Goal: Task Accomplishment & Management: Use online tool/utility

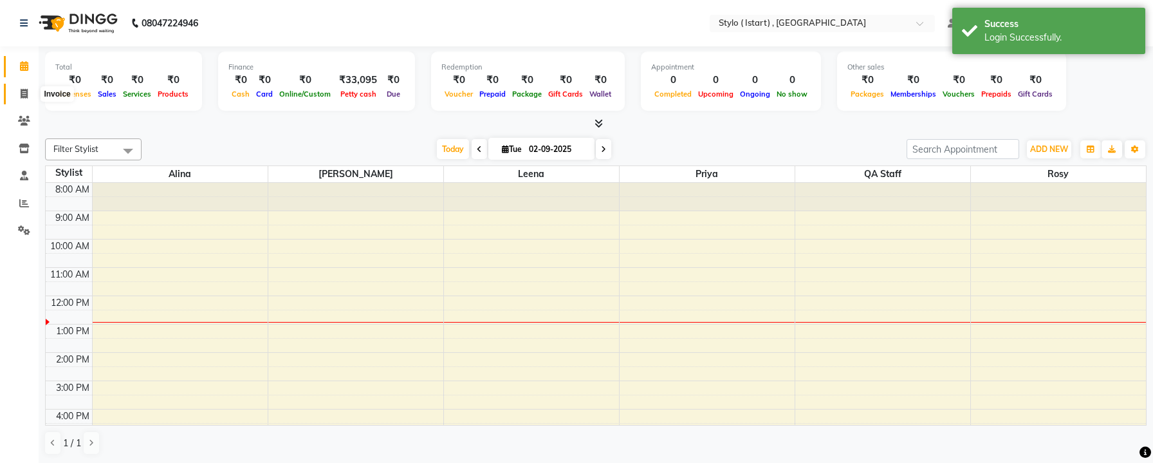
click at [29, 98] on span at bounding box center [24, 94] width 23 height 15
select select "7329"
select select "service"
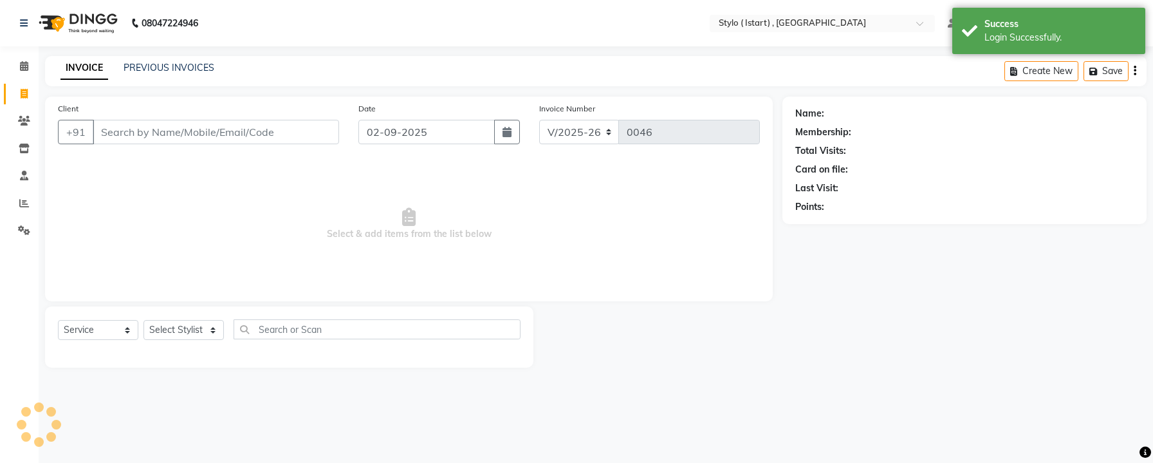
click at [201, 131] on input "Client" at bounding box center [216, 132] width 247 height 24
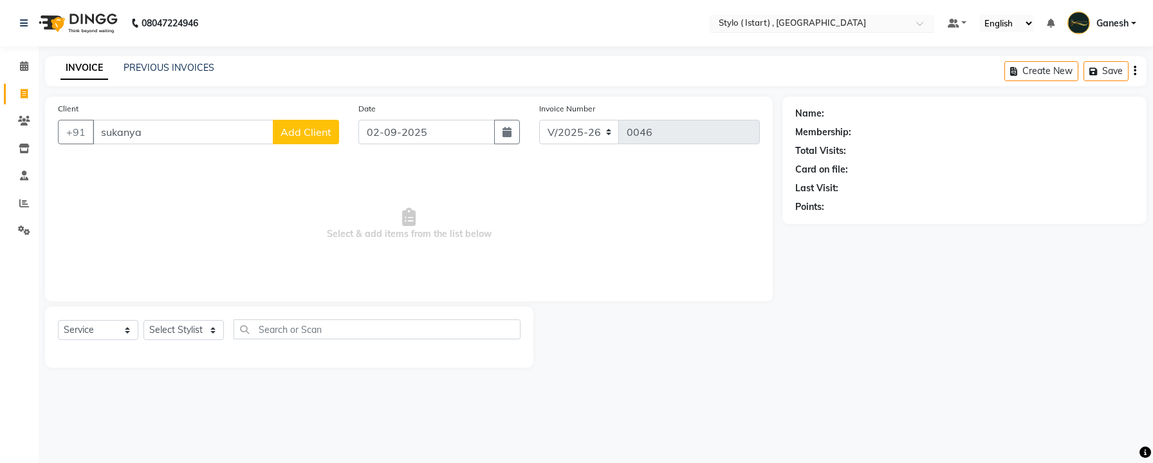
type input "sukanya"
click at [768, 25] on input "text" at bounding box center [809, 24] width 187 height 13
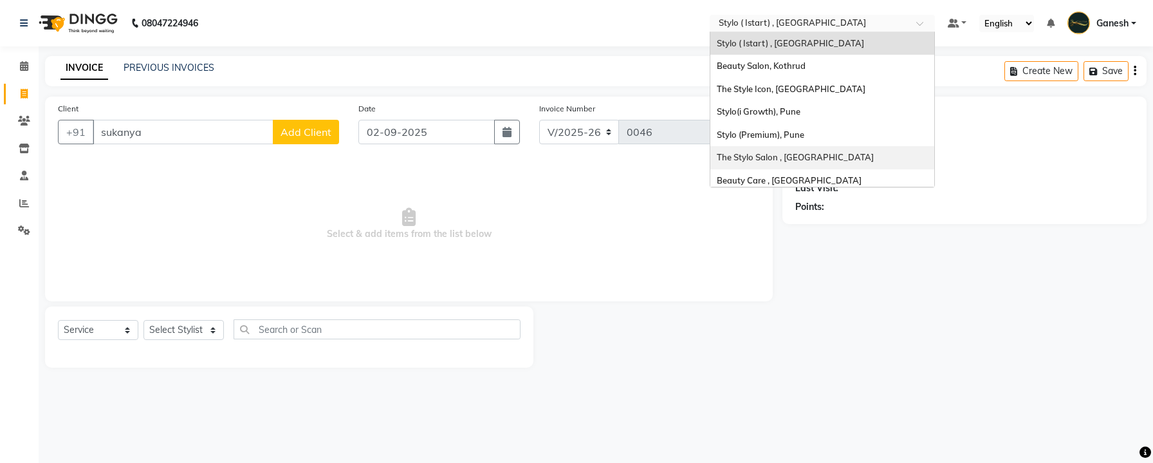
scroll to position [5, 0]
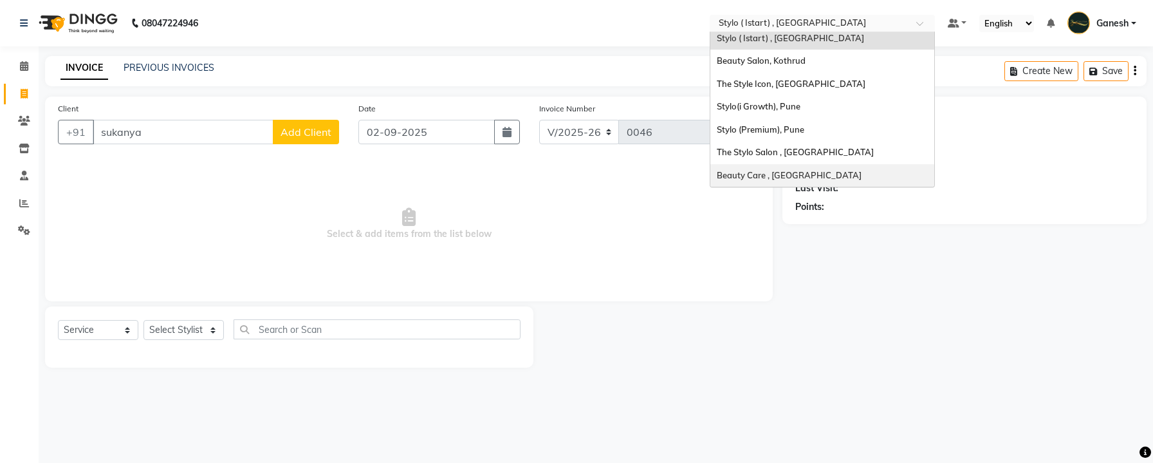
click at [750, 171] on span "Beauty Care , [GEOGRAPHIC_DATA]" at bounding box center [789, 175] width 145 height 10
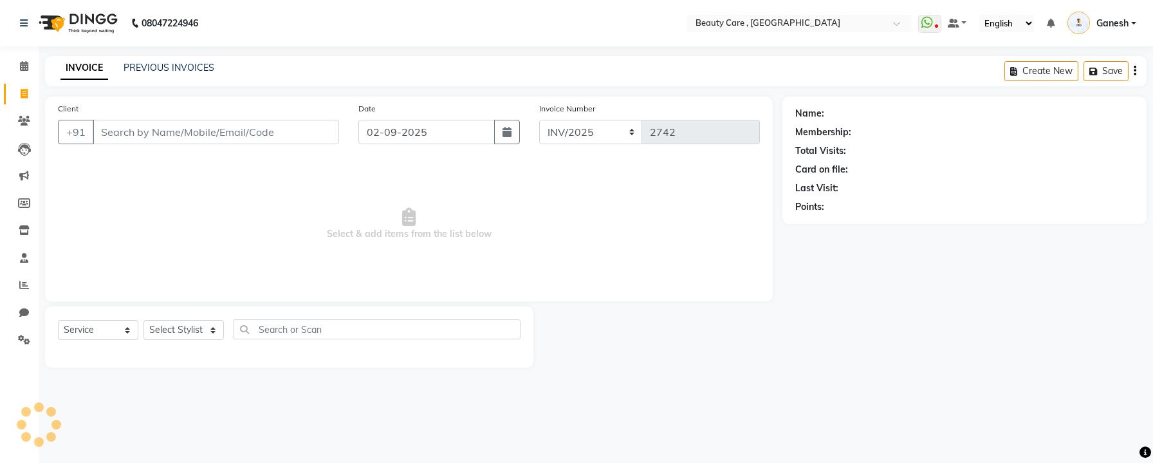
select select "service"
click at [168, 135] on input "Client" at bounding box center [216, 132] width 247 height 24
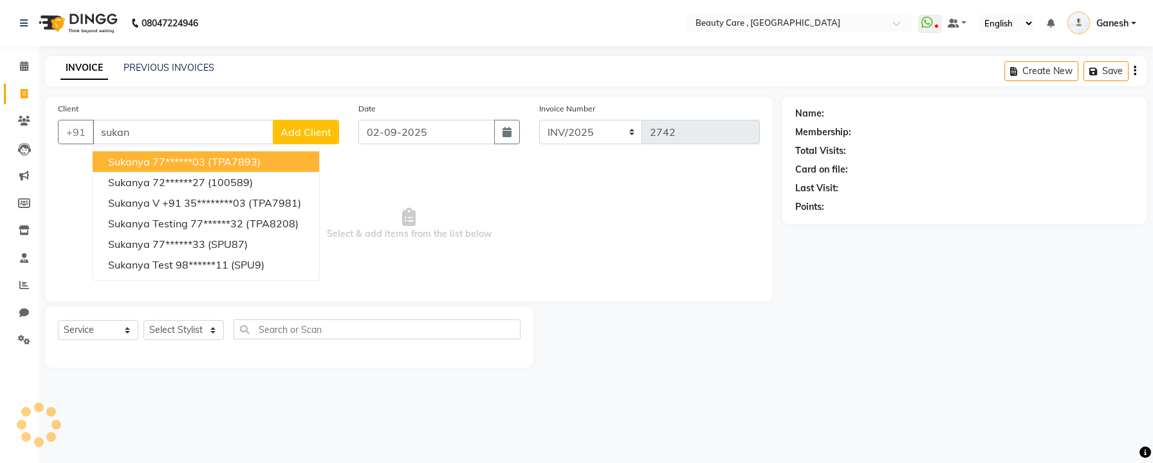
click at [173, 159] on ngb-highlight "77******03" at bounding box center [179, 161] width 53 height 13
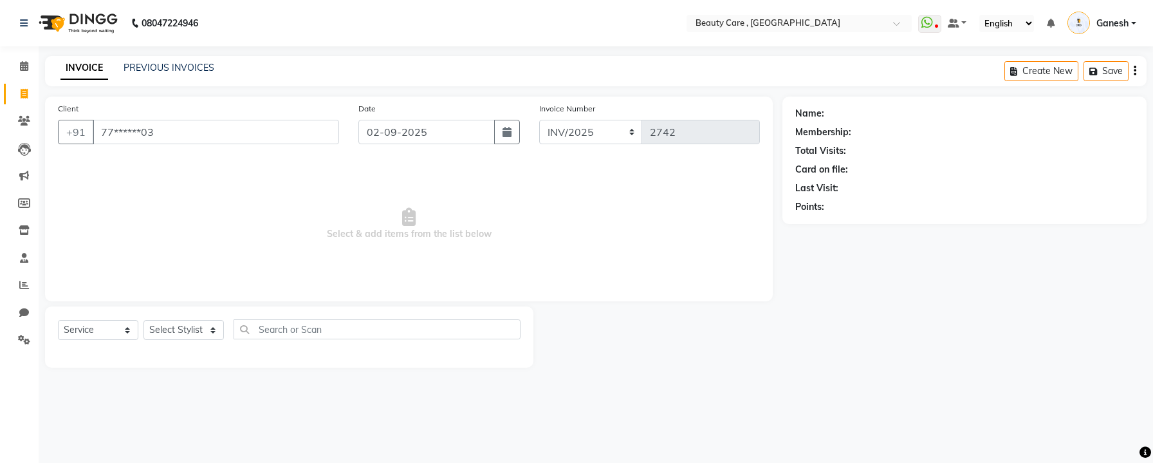
type input "77******03"
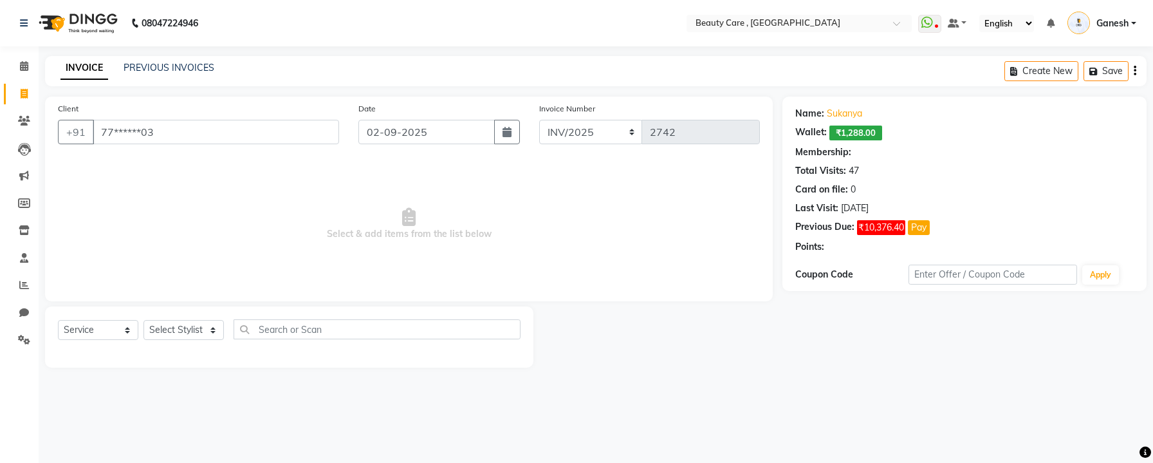
select select "4: Object"
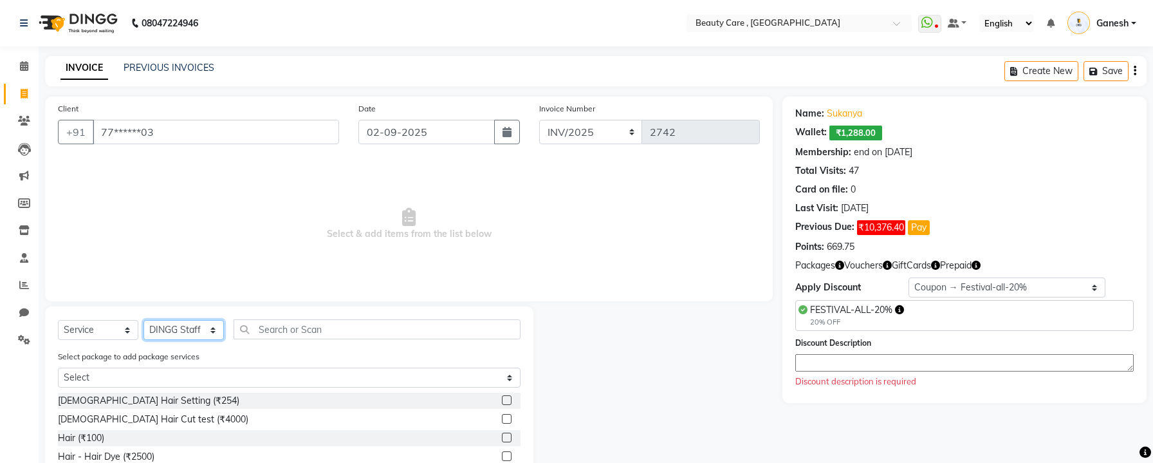
click at [188, 331] on select "Select Stylist Admin A Jagdish K Akshay Ankit Anuja April Arvind Ashvin asif Av…" at bounding box center [184, 330] width 80 height 20
select select "70709"
click at [144, 320] on select "Select Stylist Admin A Jagdish K Akshay Ankit Anuja April Arvind Ashvin asif Av…" at bounding box center [184, 330] width 80 height 20
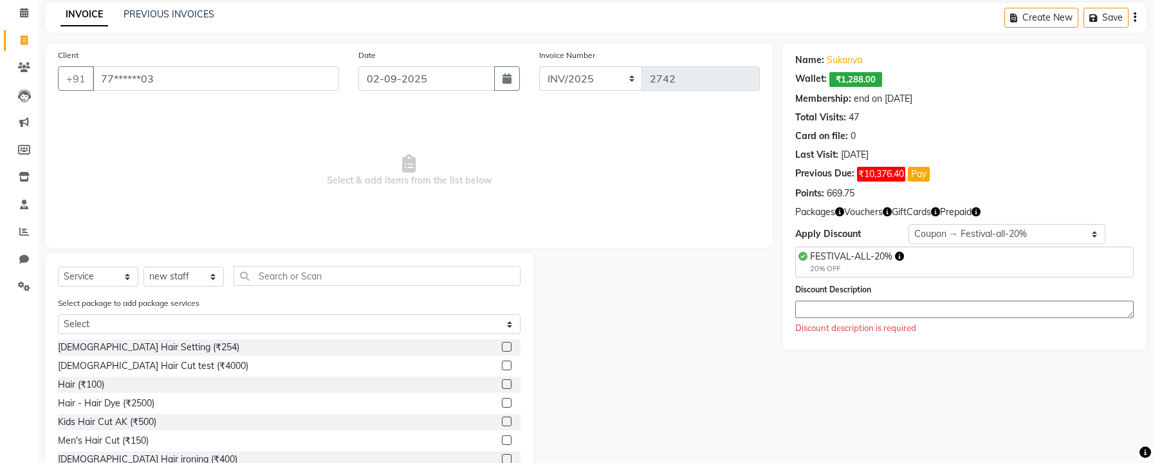
click at [509, 364] on label at bounding box center [507, 365] width 10 height 10
click at [509, 364] on input "checkbox" at bounding box center [506, 366] width 8 height 8
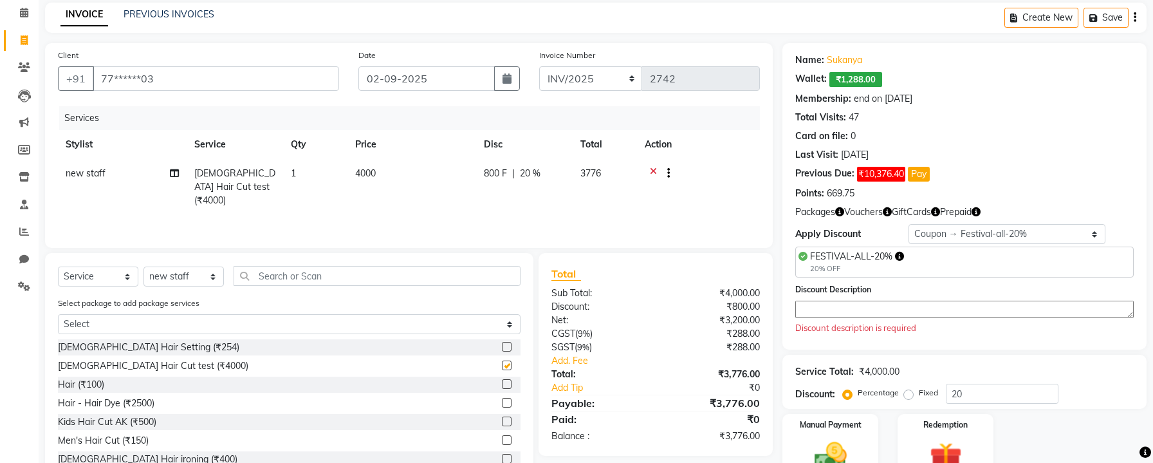
checkbox input "false"
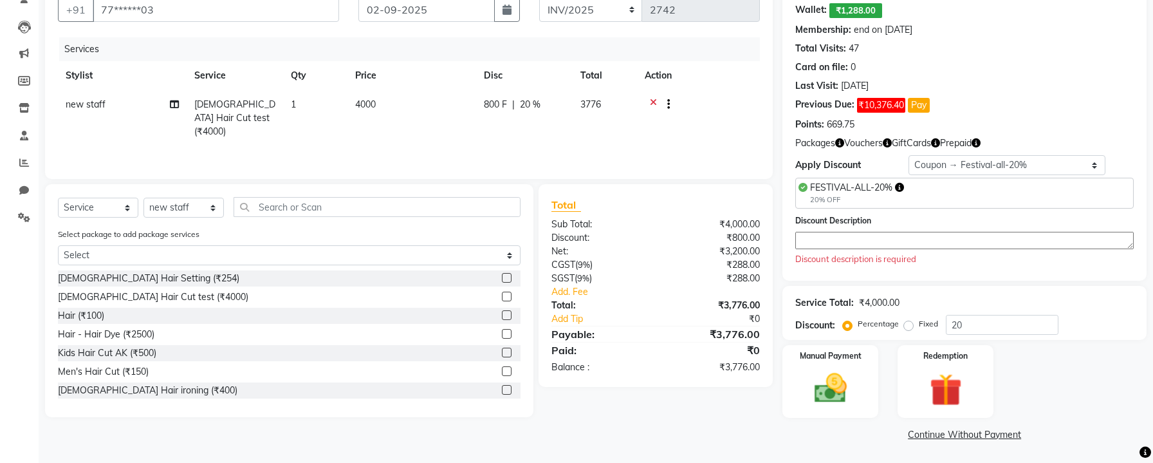
click at [978, 245] on textarea at bounding box center [965, 240] width 339 height 17
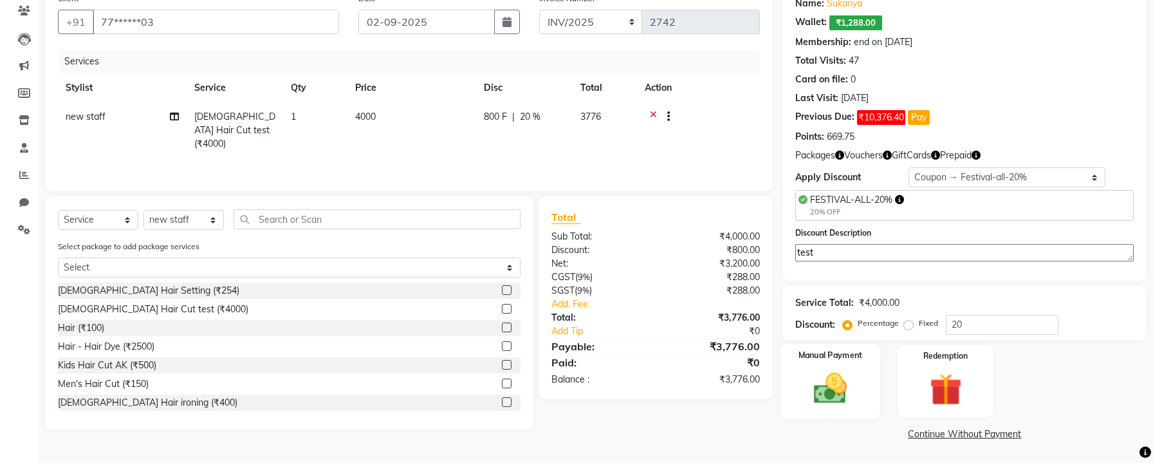
type textarea "test"
click at [831, 386] on img at bounding box center [830, 388] width 55 height 39
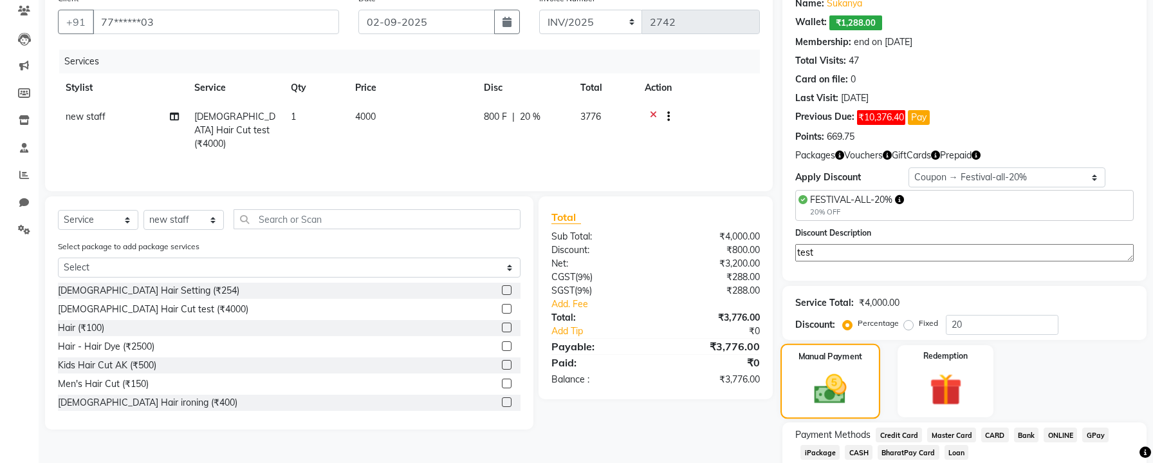
scroll to position [192, 0]
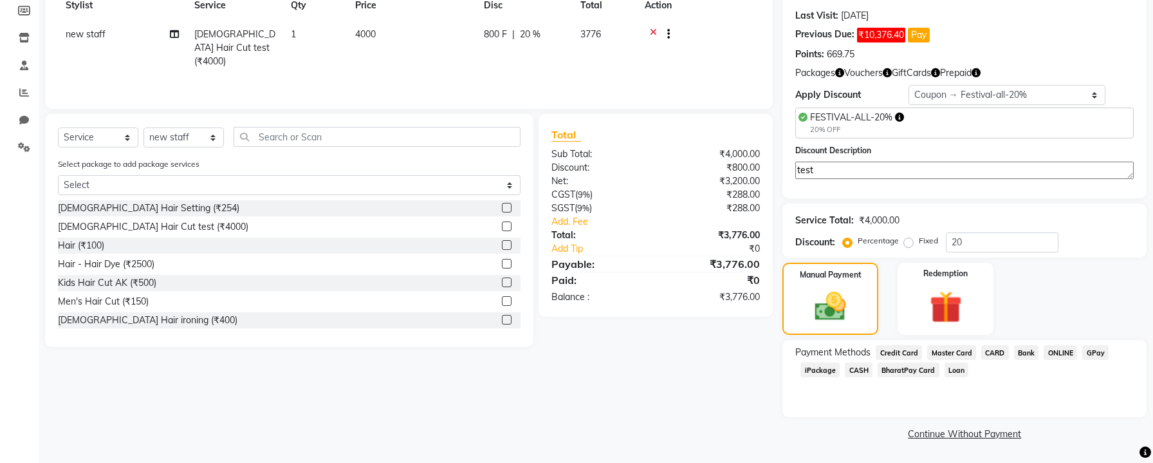
click at [997, 351] on span "CARD" at bounding box center [996, 352] width 28 height 15
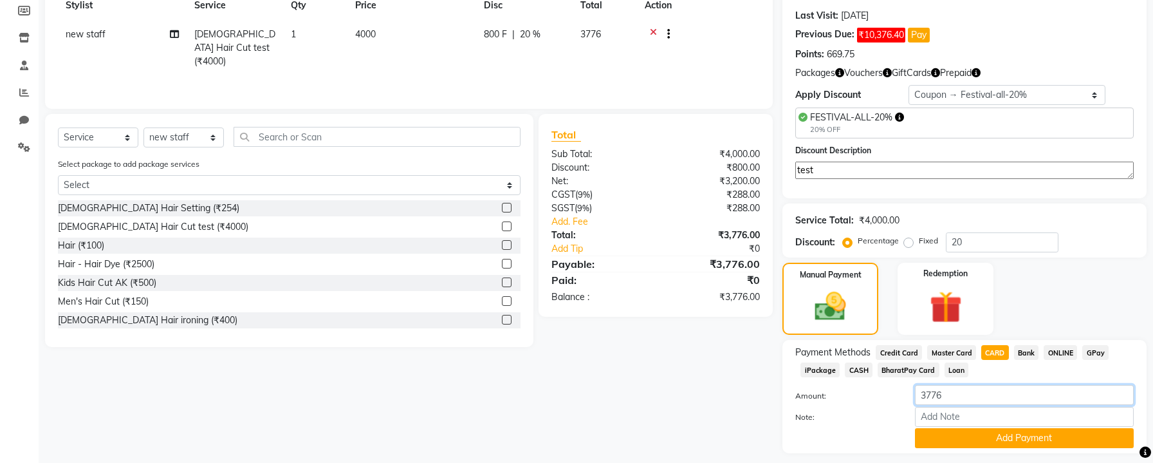
click at [973, 386] on input "3776" at bounding box center [1024, 395] width 219 height 20
type input "700"
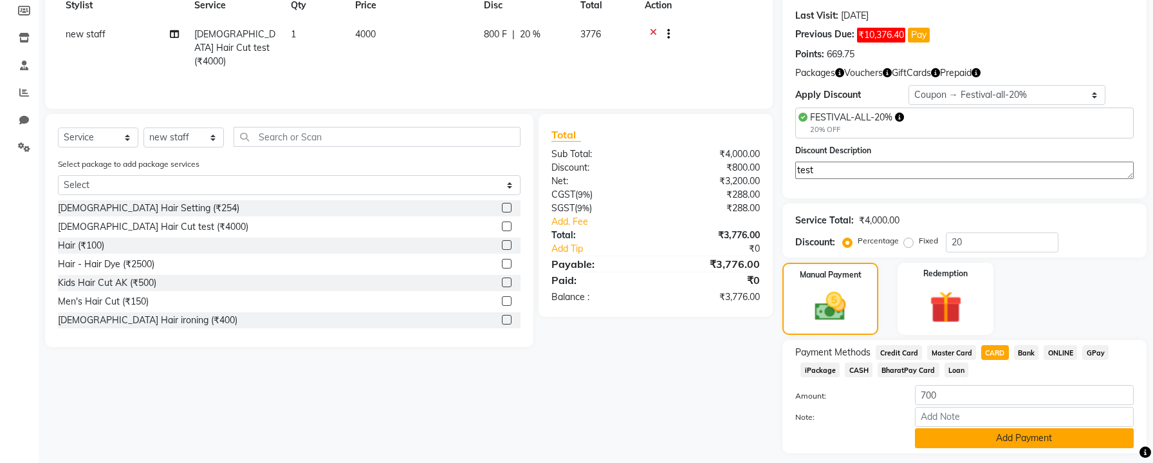
click at [995, 434] on button "Add Payment" at bounding box center [1024, 438] width 219 height 20
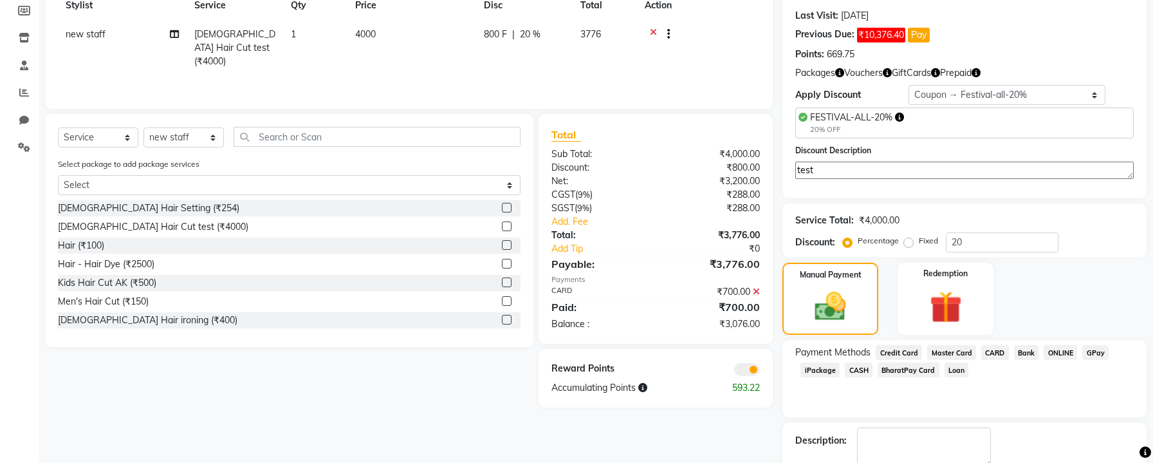
scroll to position [265, 0]
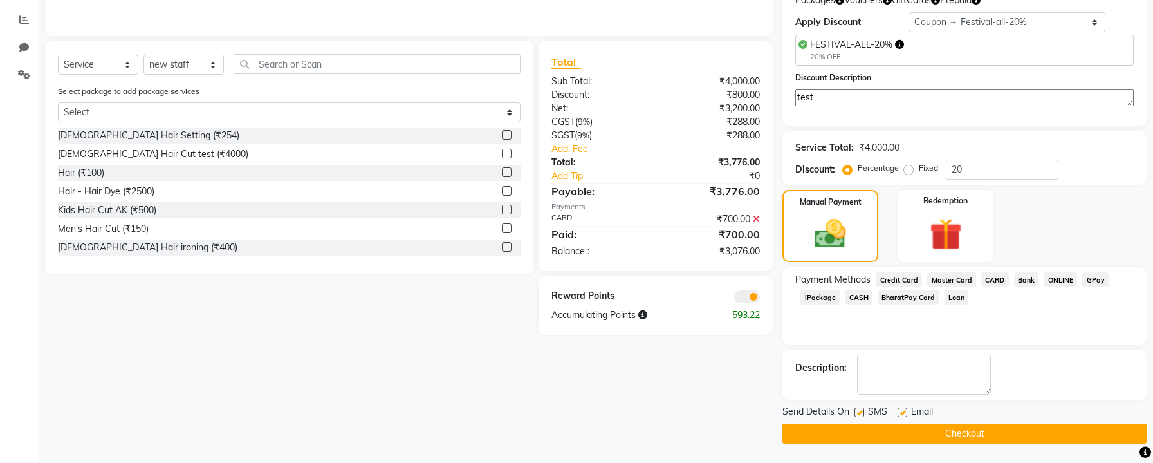
click at [860, 412] on label at bounding box center [860, 412] width 10 height 10
click at [860, 412] on input "checkbox" at bounding box center [859, 413] width 8 height 8
checkbox input "false"
click at [905, 411] on label at bounding box center [903, 412] width 10 height 10
click at [905, 411] on input "checkbox" at bounding box center [902, 413] width 8 height 8
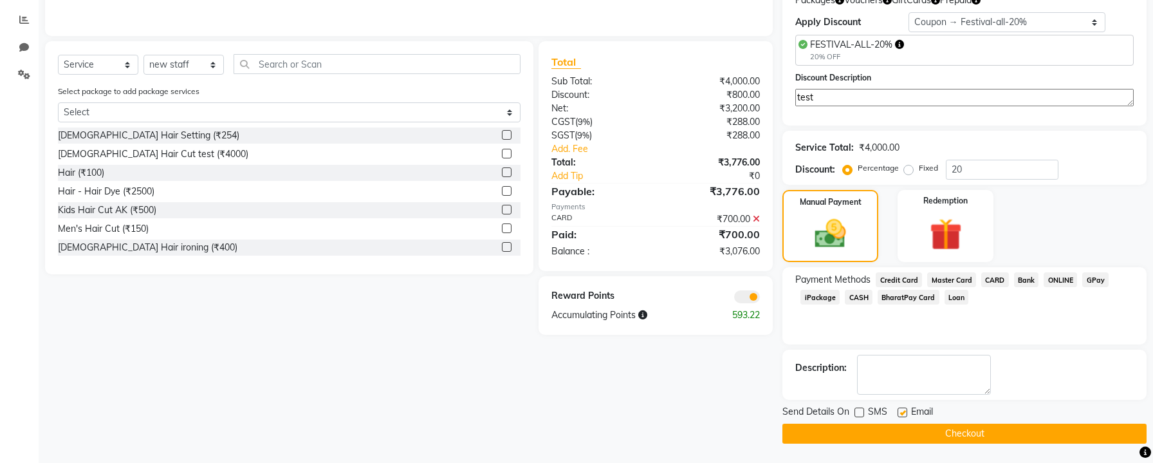
checkbox input "false"
click at [902, 424] on button "Checkout" at bounding box center [965, 434] width 364 height 20
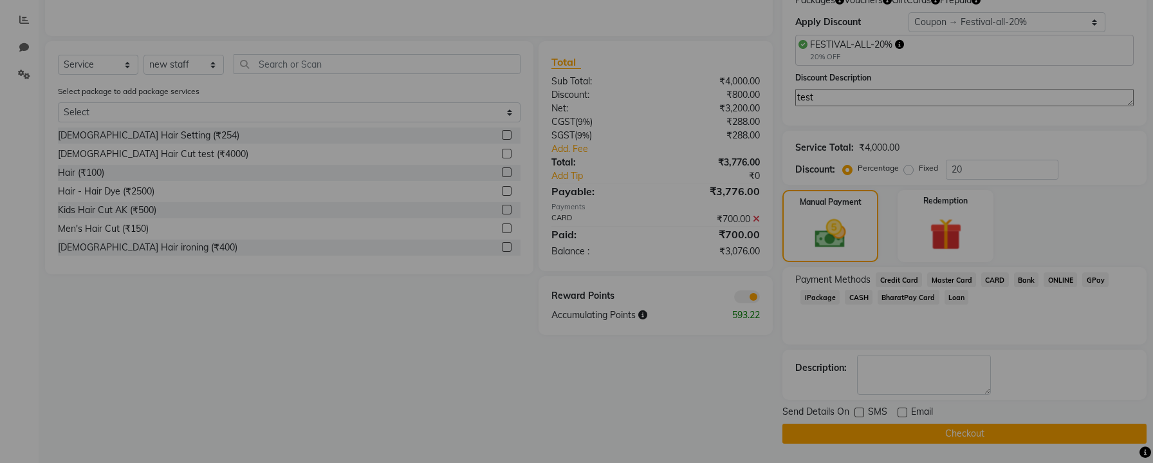
checkbox input "false"
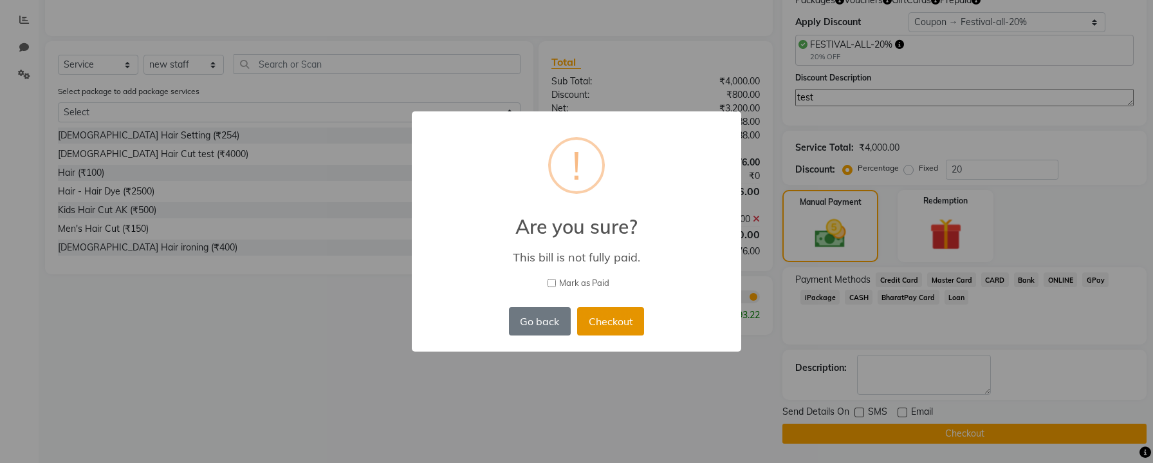
click at [621, 322] on button "Checkout" at bounding box center [610, 321] width 67 height 28
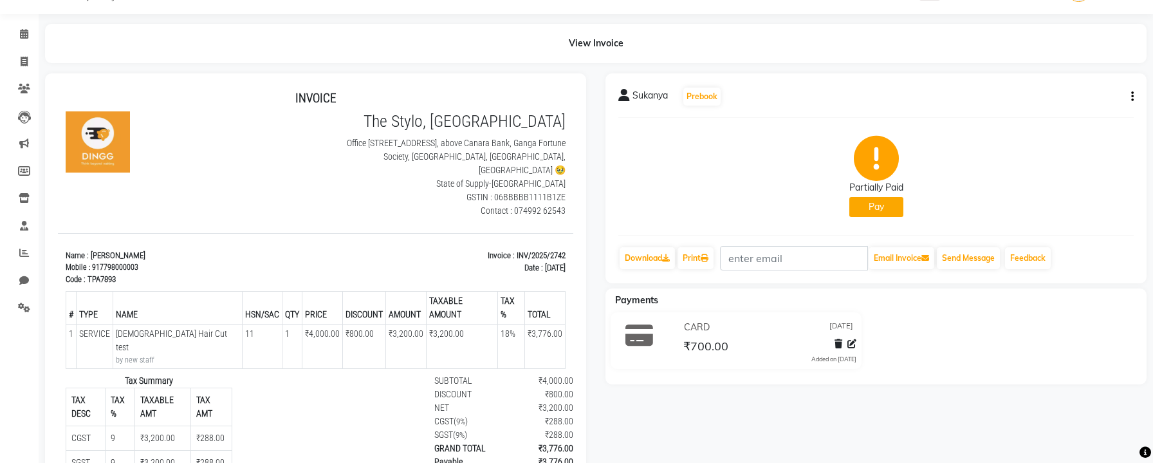
scroll to position [41, 0]
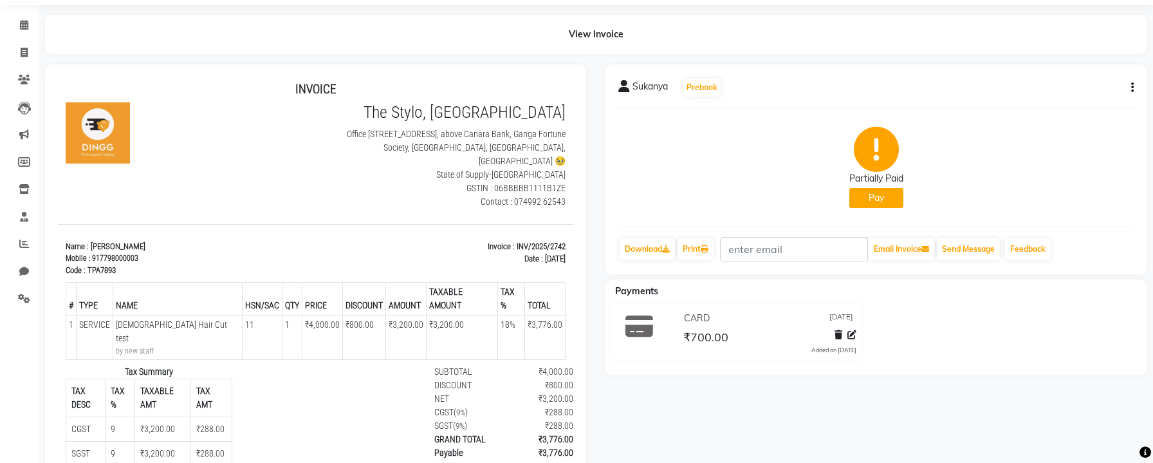
click at [550, 240] on p "Invoice : INV/2025/2742" at bounding box center [445, 246] width 243 height 13
copy p "2742"
click at [870, 201] on button "Pay" at bounding box center [877, 198] width 54 height 20
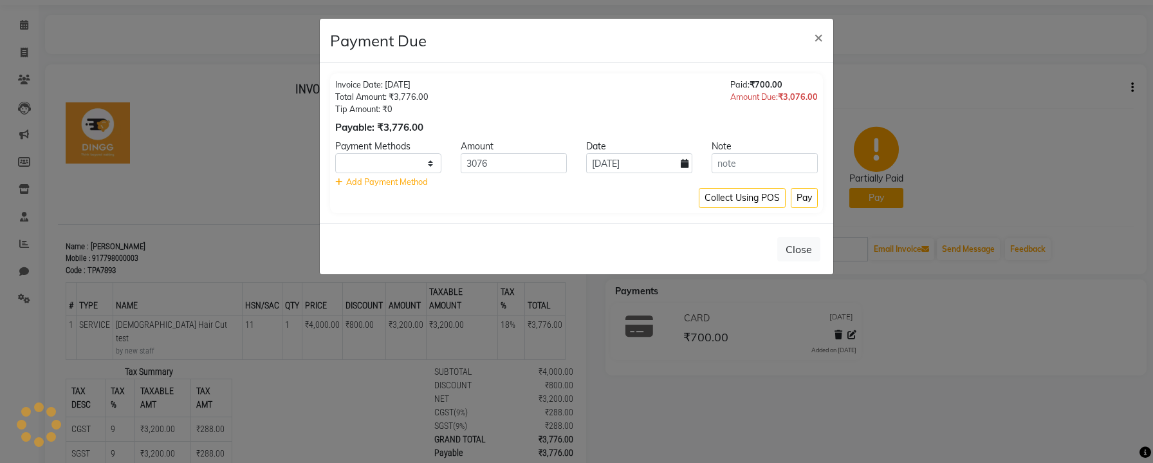
select select "1"
click at [550, 167] on input "3076" at bounding box center [514, 163] width 106 height 20
type input "500"
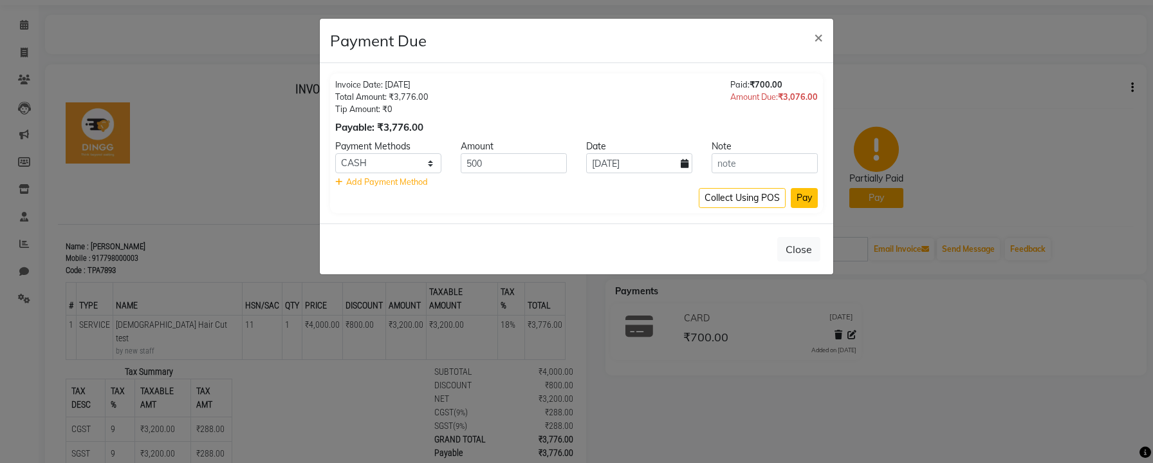
click at [808, 199] on button "Pay" at bounding box center [804, 198] width 27 height 20
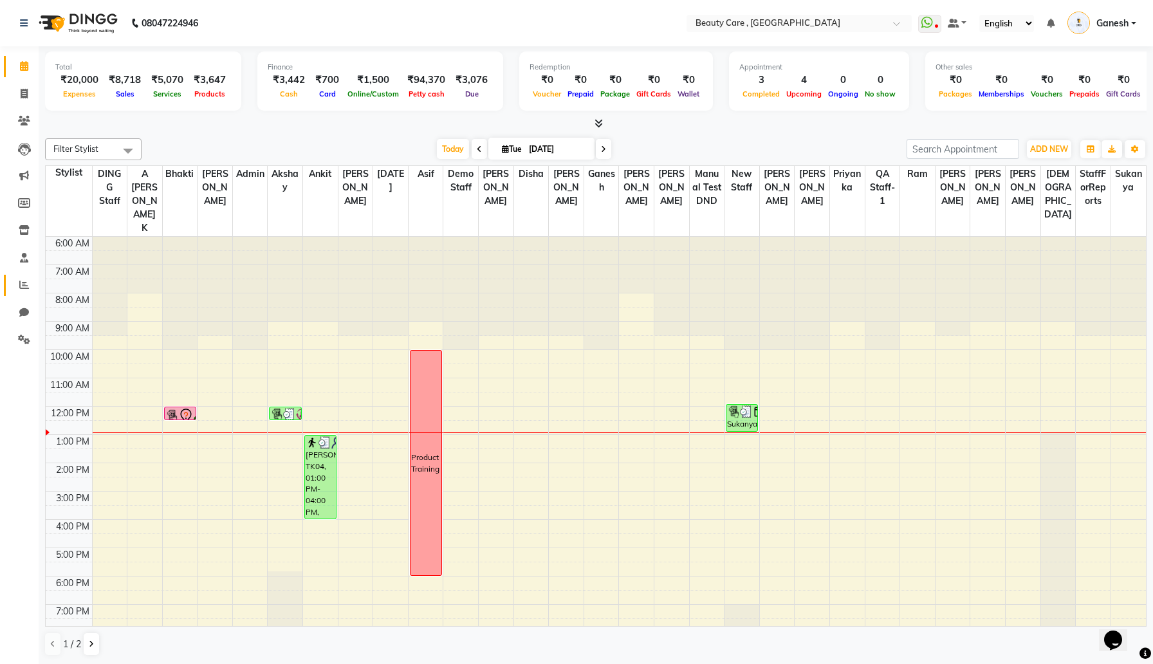
click at [12, 286] on link "Reports" at bounding box center [19, 285] width 31 height 21
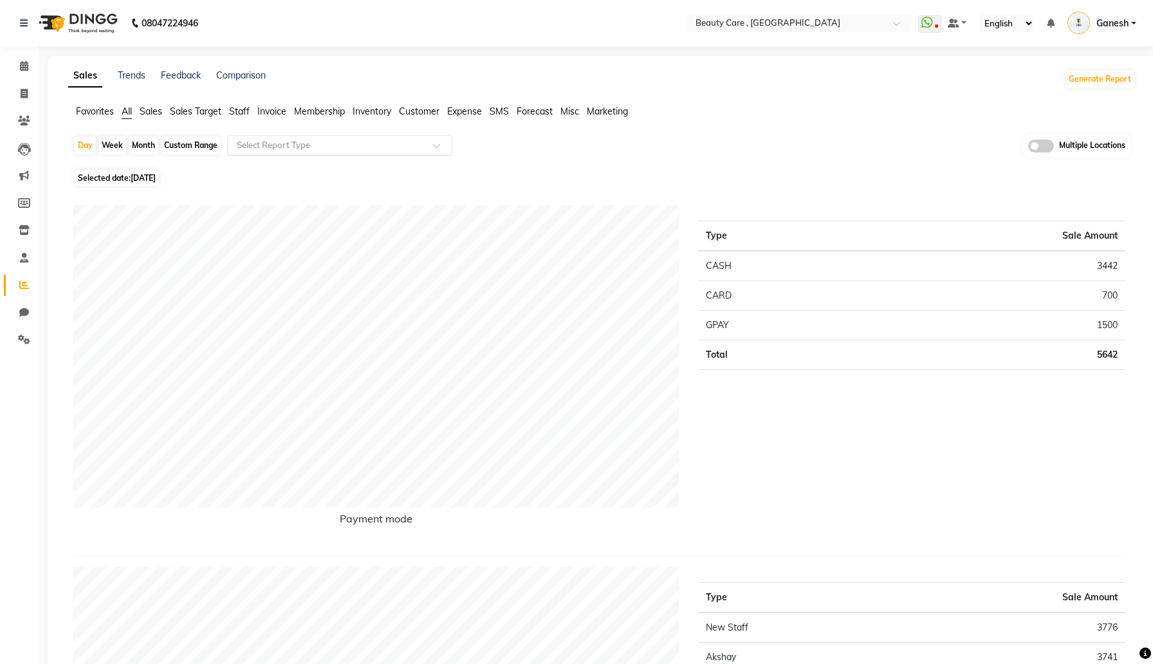
click at [283, 152] on div "Select Report Type" at bounding box center [339, 145] width 225 height 21
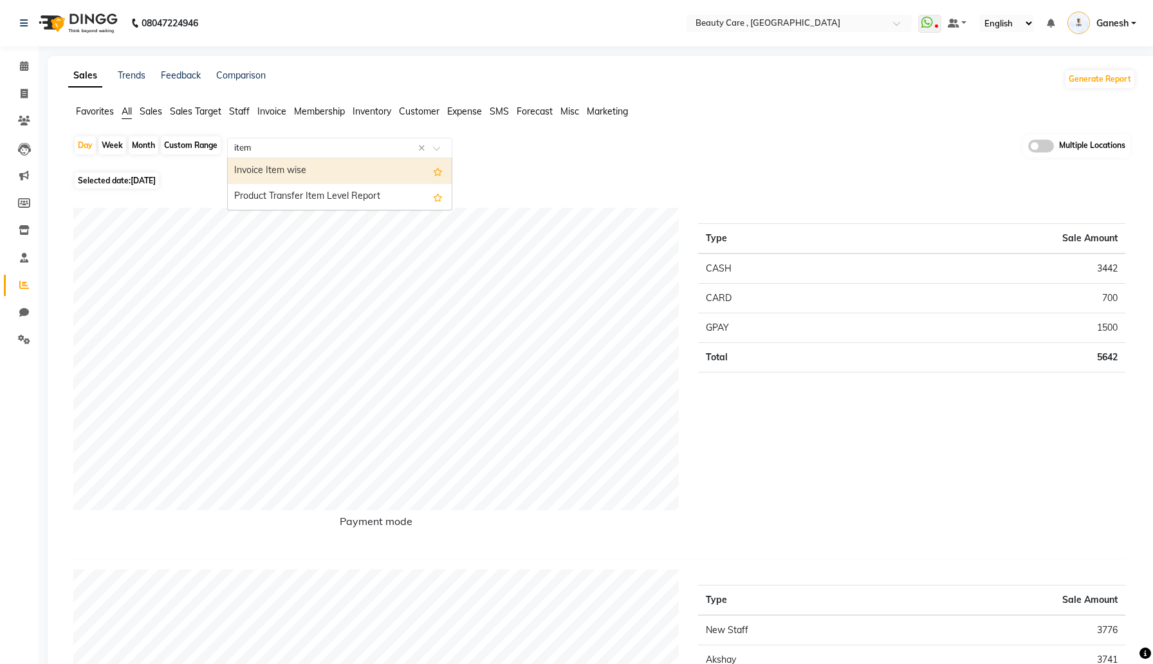
type input "item"
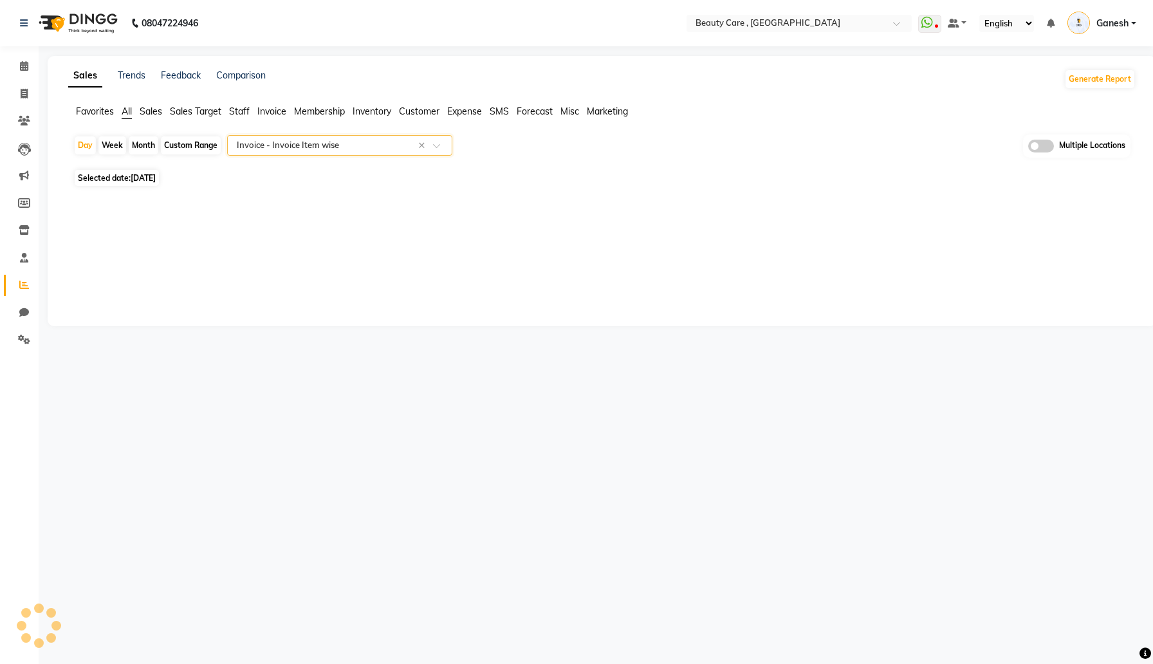
select select "csv"
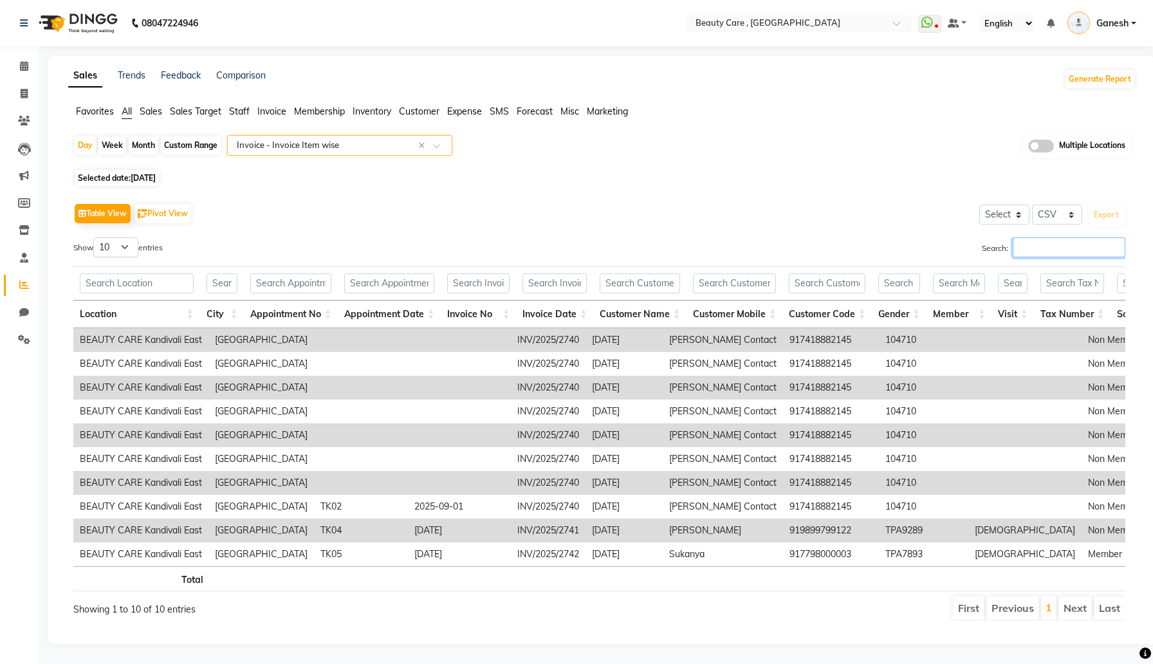
click at [1092, 252] on input "Search:" at bounding box center [1069, 247] width 113 height 20
paste input "2742"
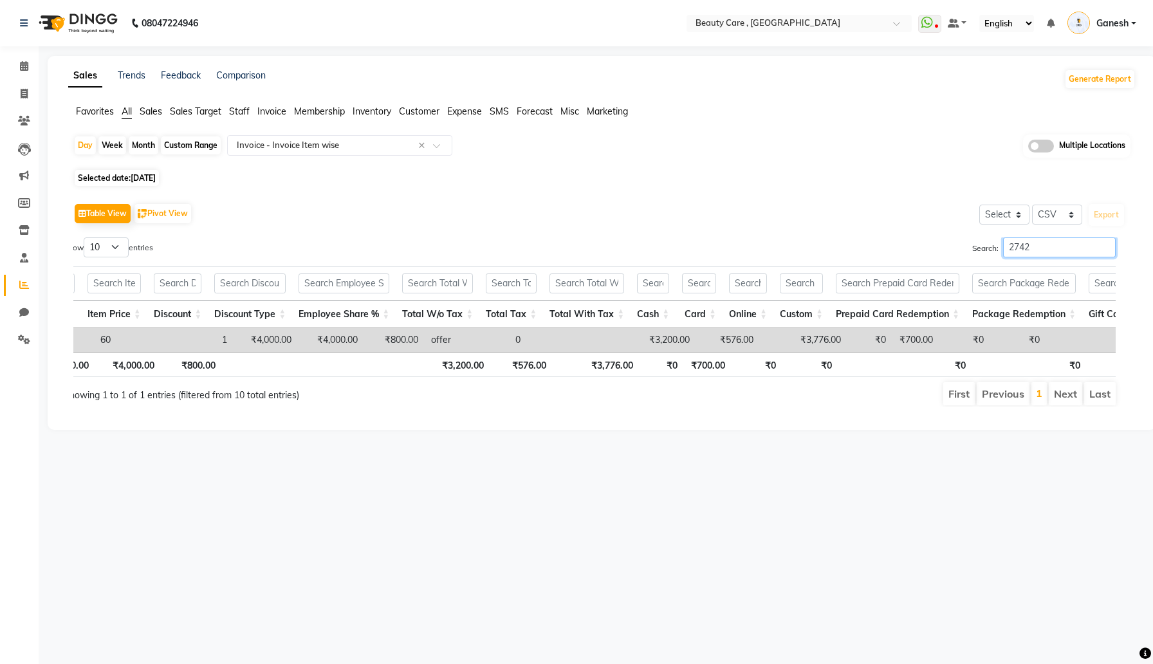
type input "2742"
click at [143, 174] on span "[DATE]" at bounding box center [143, 178] width 25 height 10
select select "9"
select select "2025"
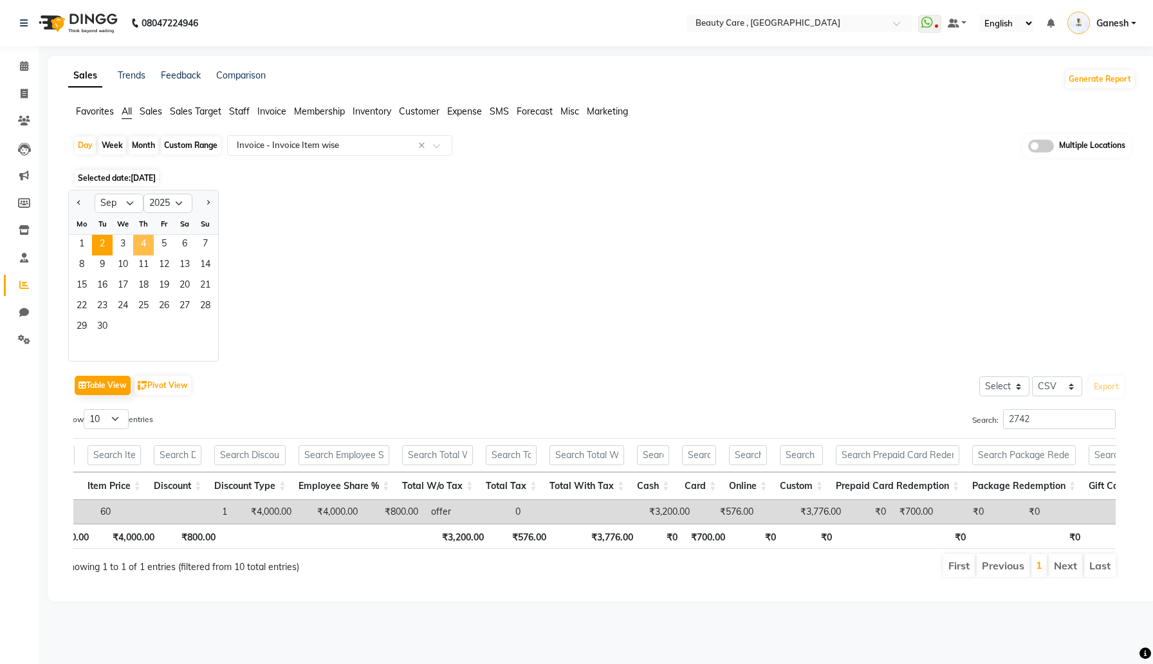
click at [151, 249] on span "4" at bounding box center [143, 245] width 21 height 21
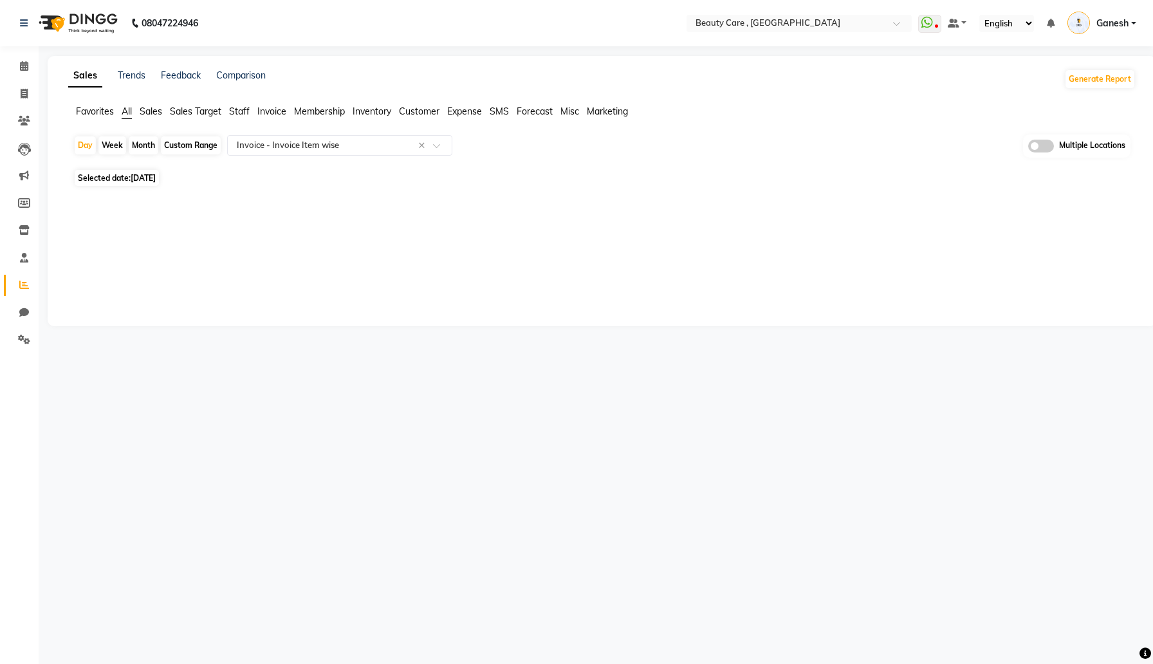
click at [156, 181] on span "[DATE]" at bounding box center [143, 178] width 25 height 10
select select "9"
select select "2025"
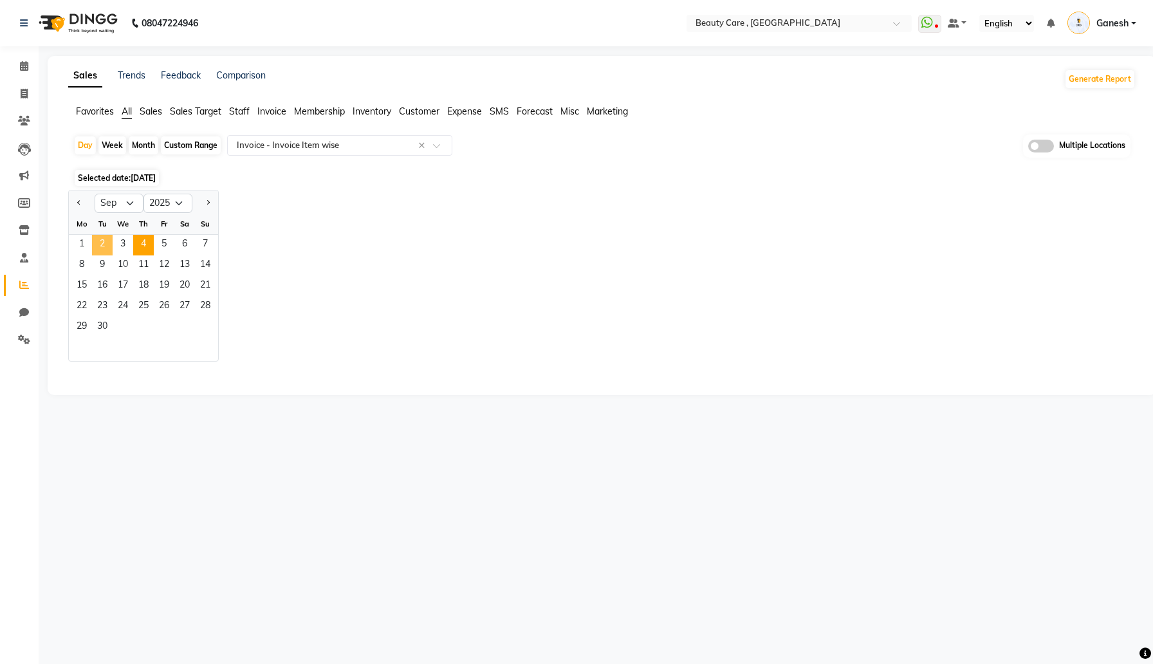
click at [108, 242] on span "2" at bounding box center [102, 245] width 21 height 21
select select "csv"
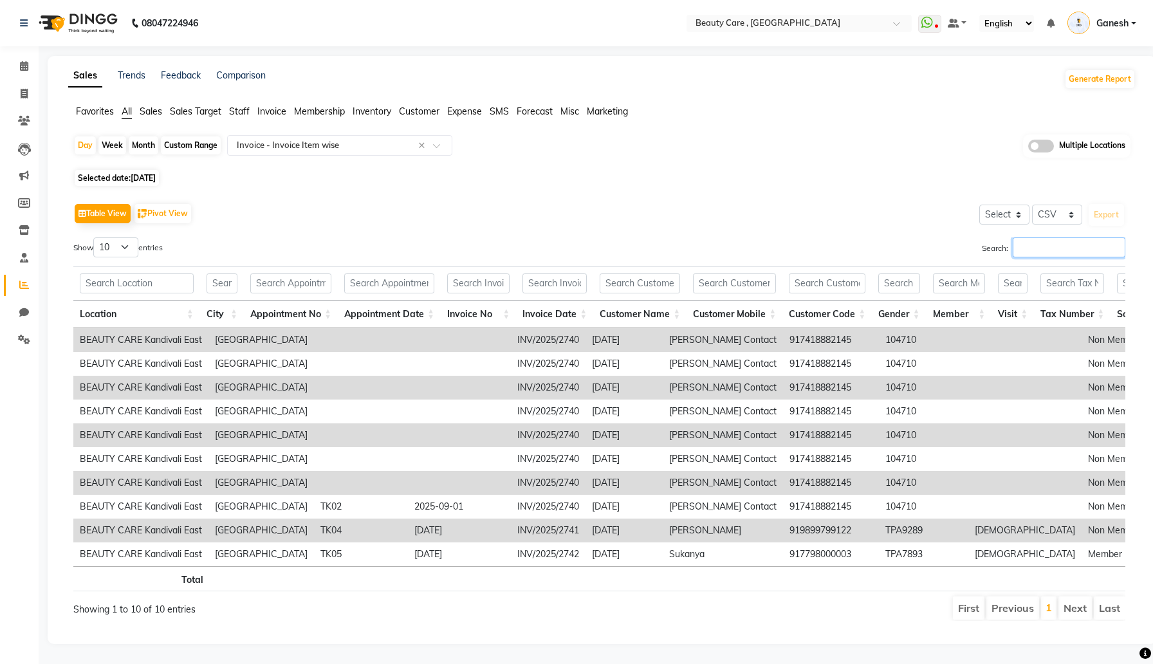
click at [1066, 248] on input "Search:" at bounding box center [1069, 247] width 113 height 20
paste input "2742"
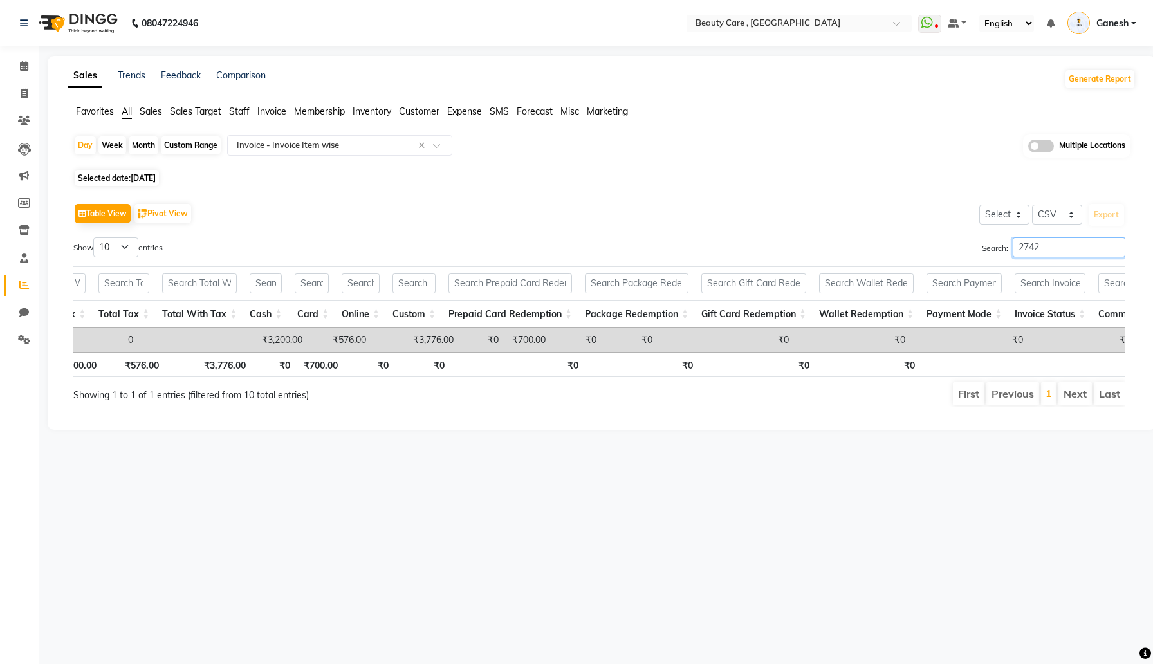
type input "2742"
